Goal: Information Seeking & Learning: Check status

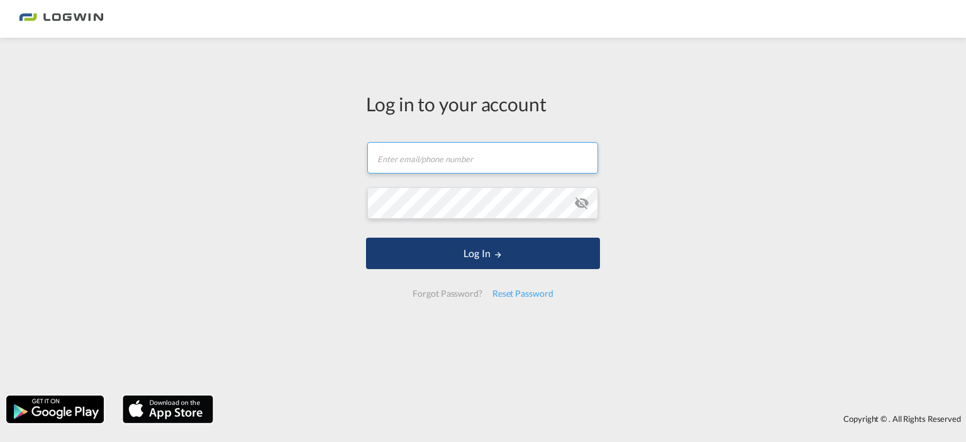
type input "[PERSON_NAME][EMAIL_ADDRESS][DOMAIN_NAME]"
click at [432, 263] on button "Log In" at bounding box center [483, 253] width 234 height 31
